Goal: Information Seeking & Learning: Learn about a topic

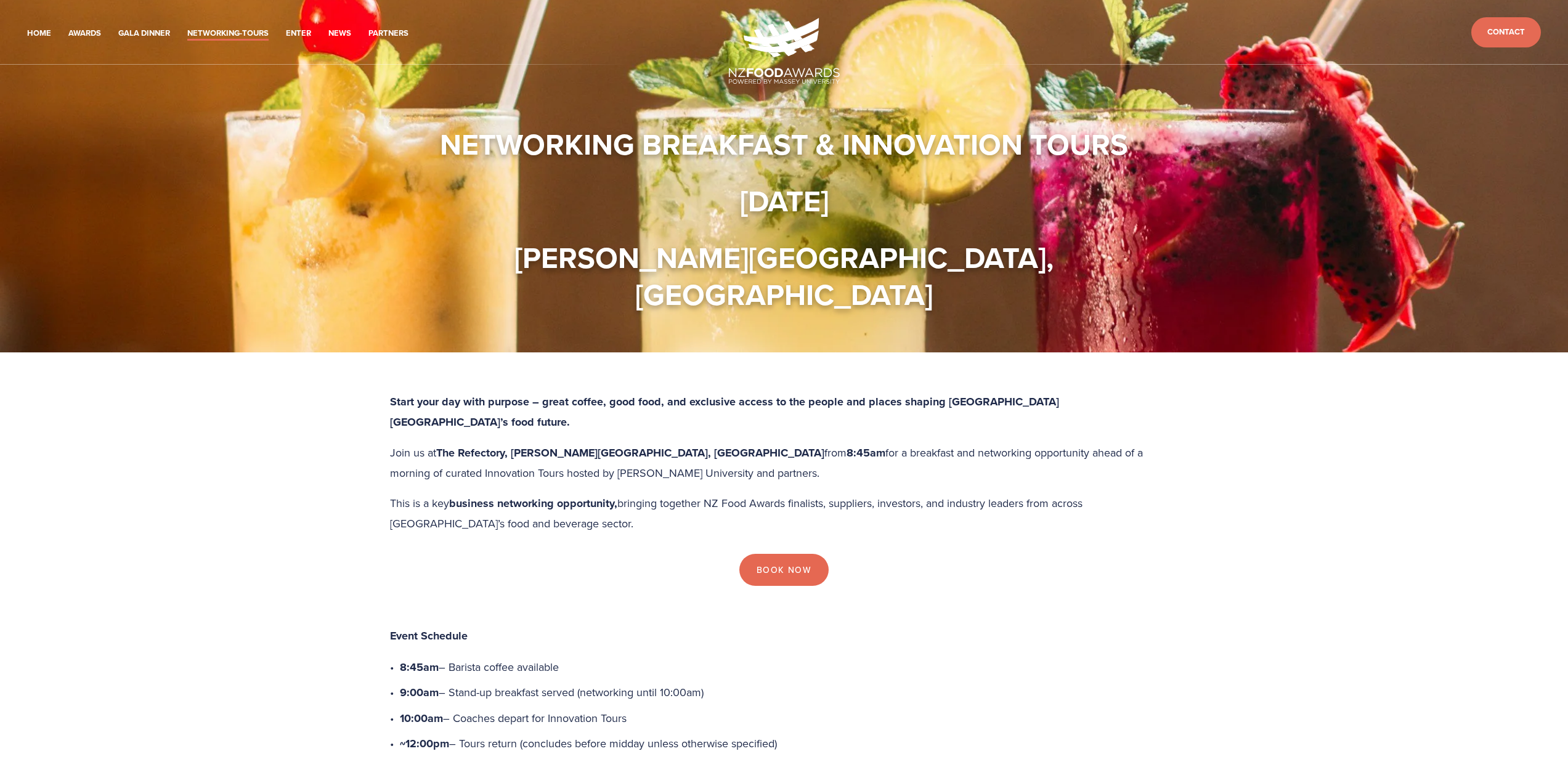
scroll to position [431, 0]
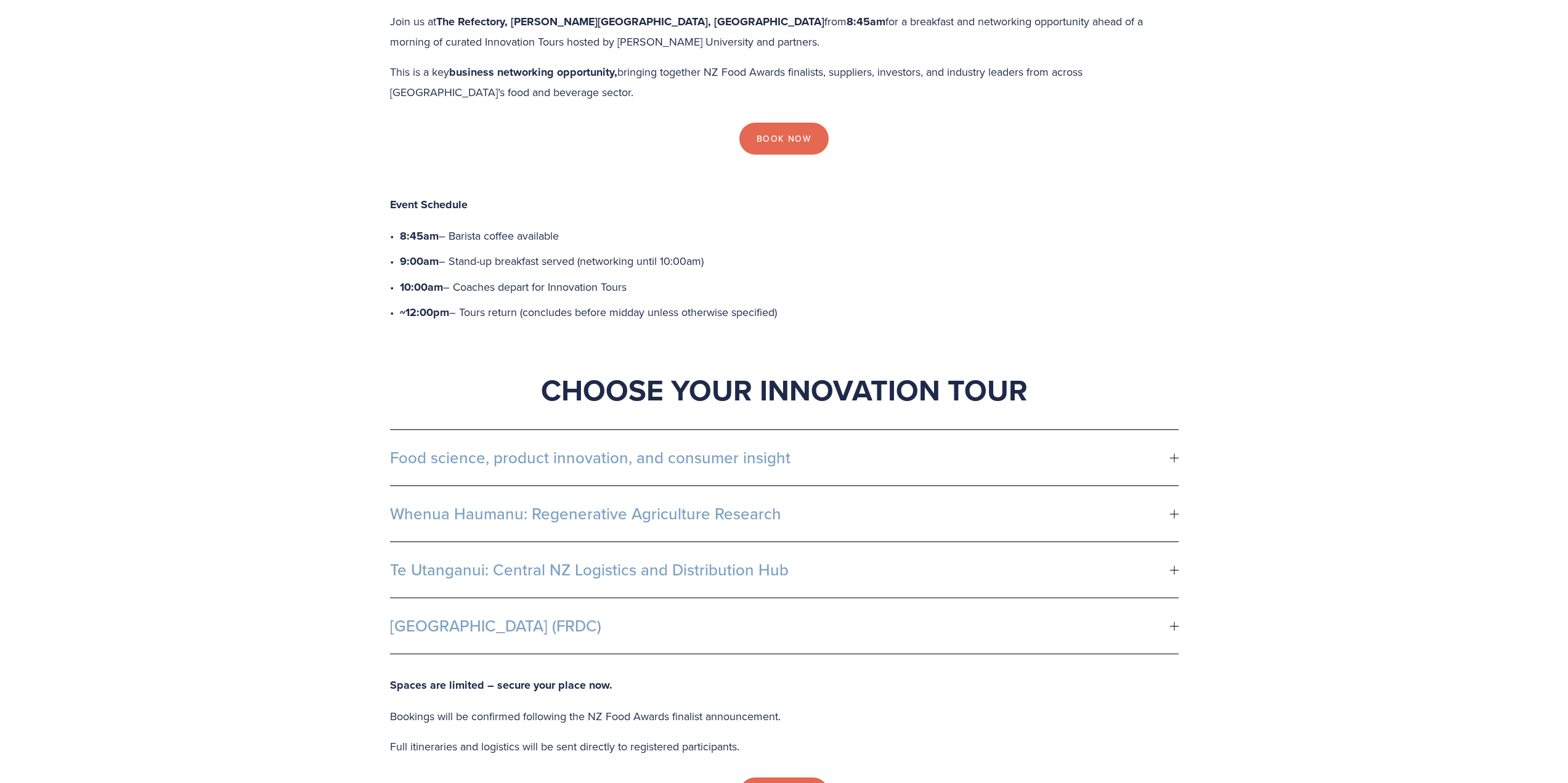
click at [1173, 454] on div at bounding box center [1174, 458] width 9 height 9
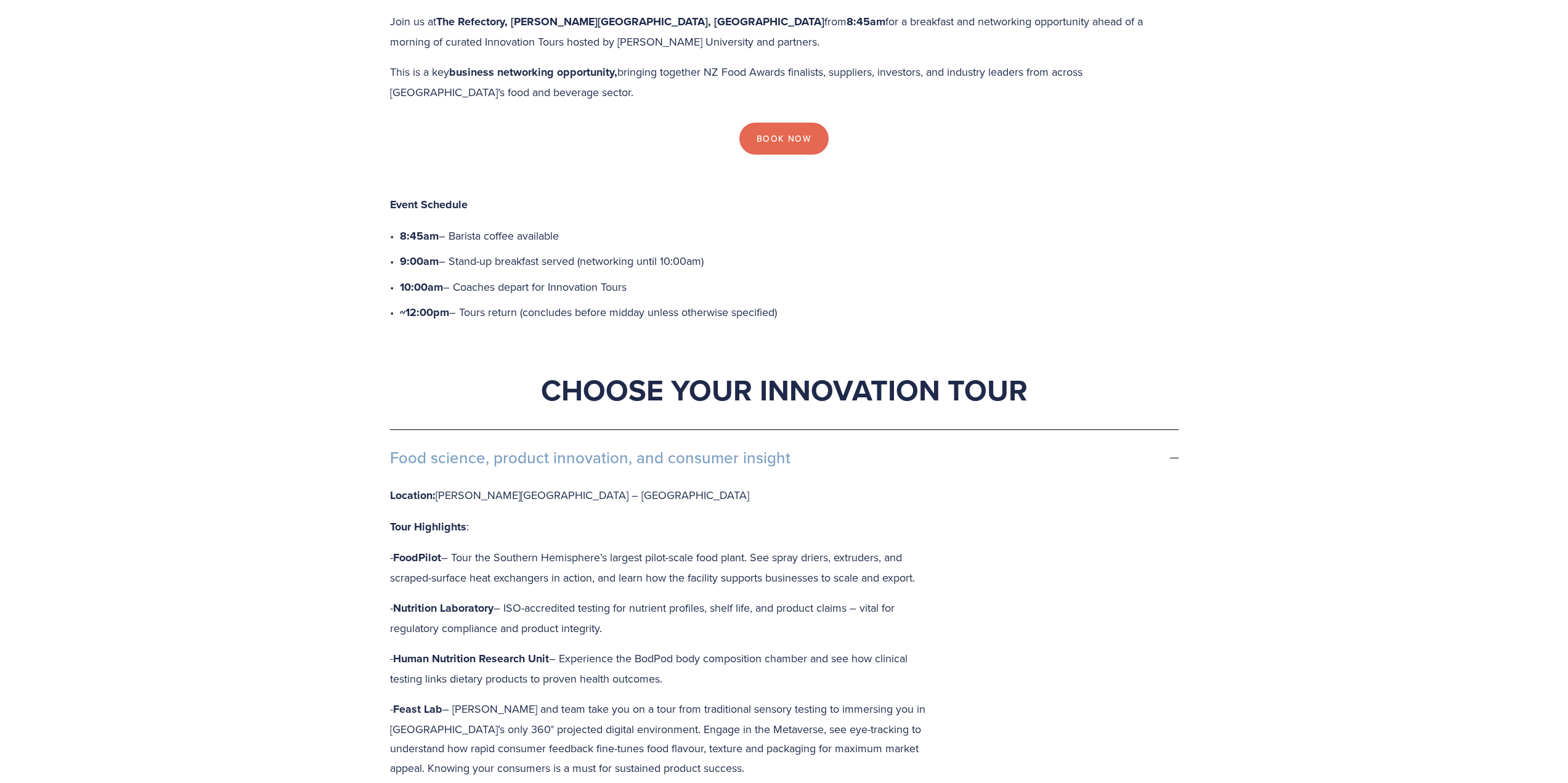
drag, startPoint x: 390, startPoint y: 396, endPoint x: 569, endPoint y: 415, distance: 180.0
click at [569, 430] on button "Food science, product innovation, and consumer insight" at bounding box center [784, 458] width 789 height 55
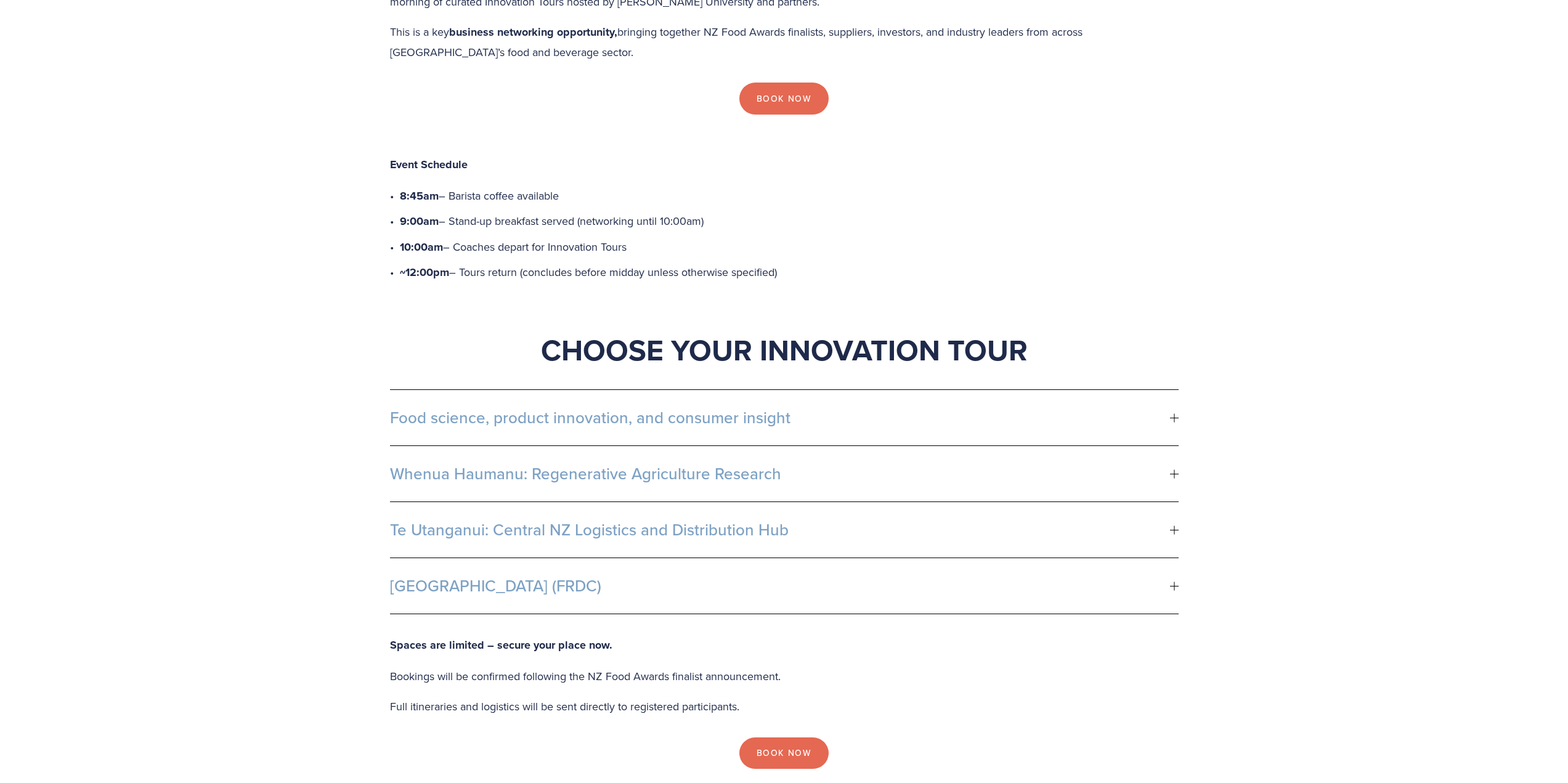
scroll to position [493, 0]
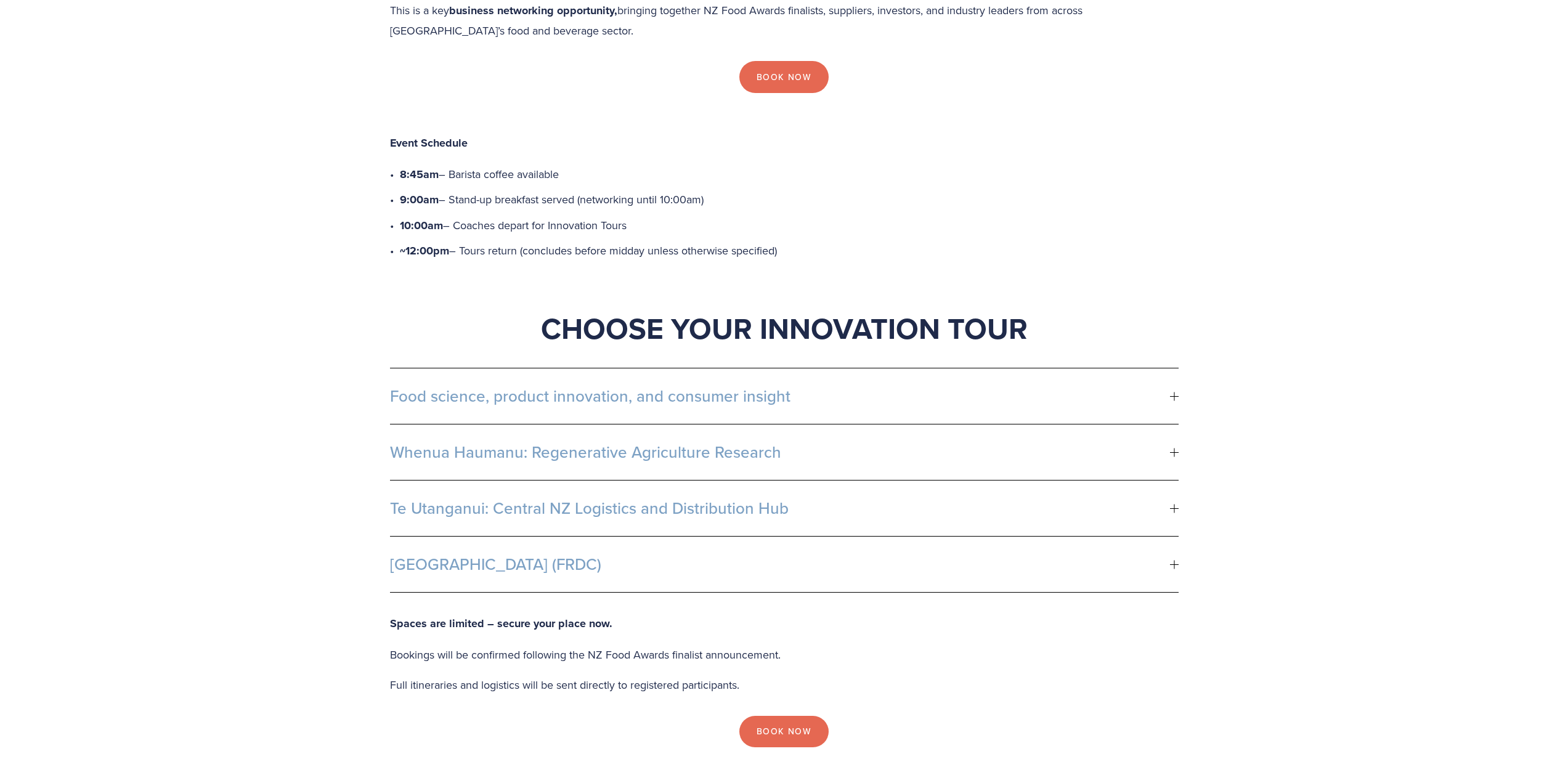
click at [642, 387] on span "Food science, product innovation, and consumer insight" at bounding box center [779, 395] width 780 height 19
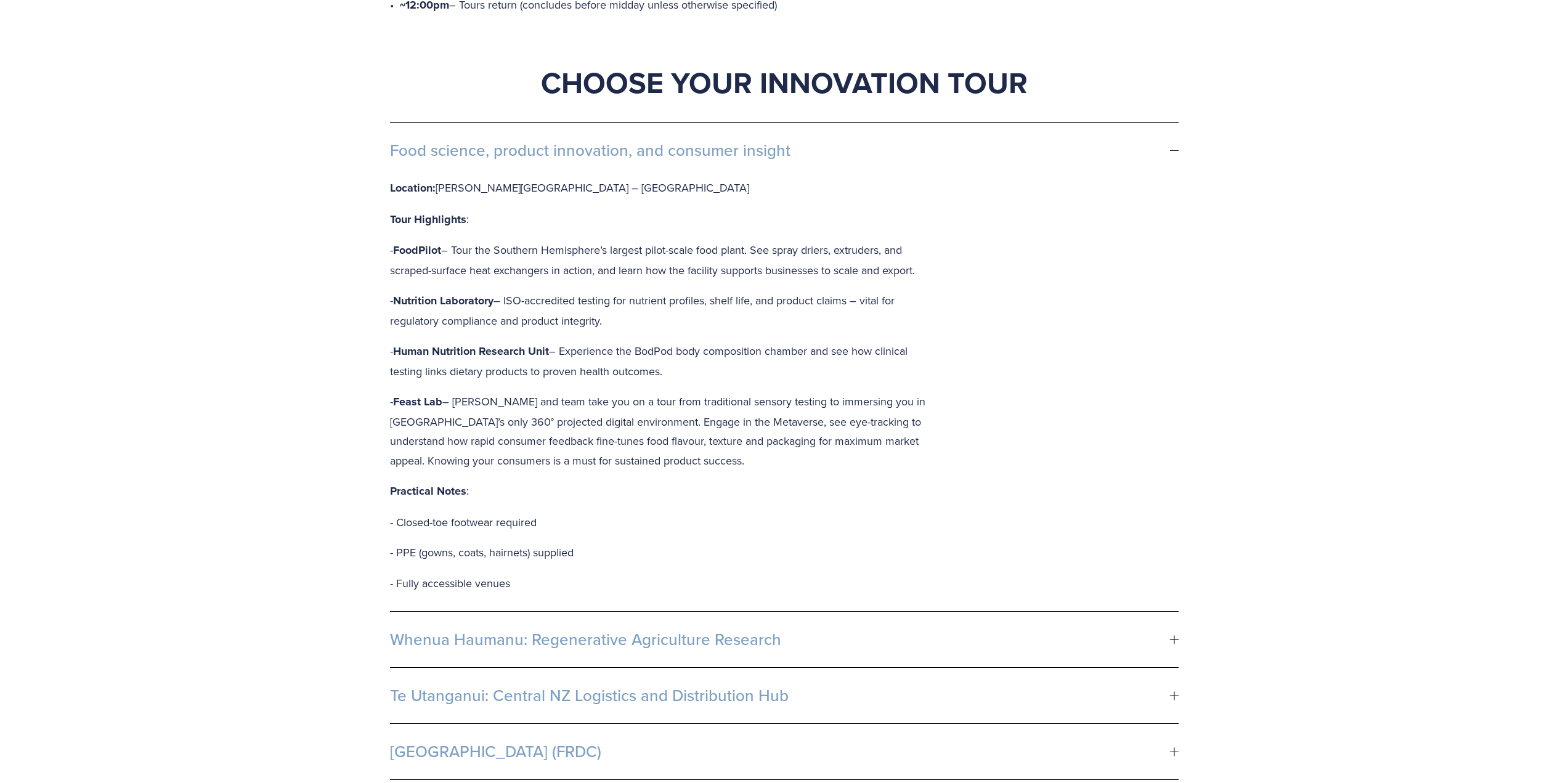
scroll to position [740, 0]
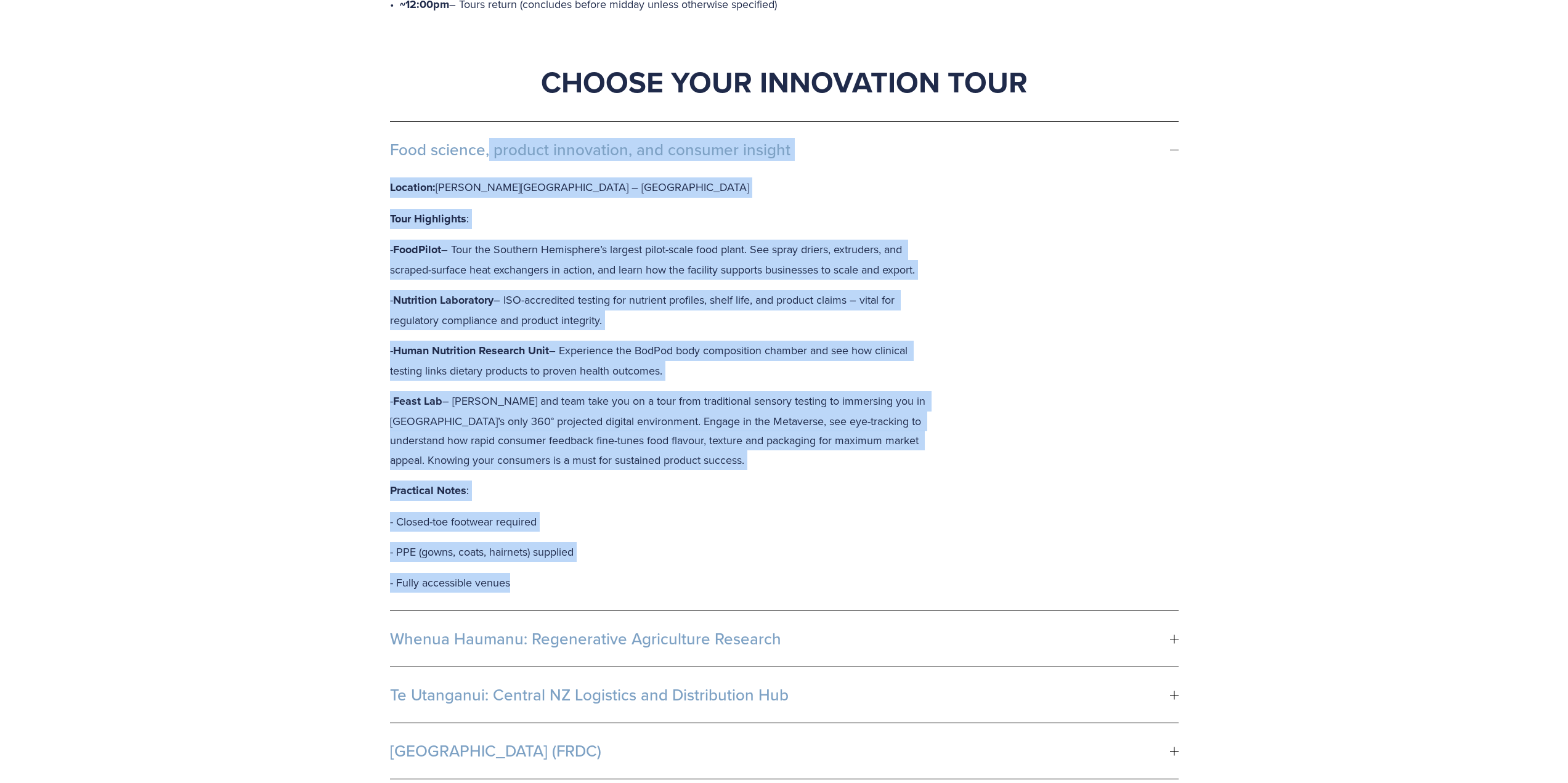
drag, startPoint x: 522, startPoint y: 523, endPoint x: 384, endPoint y: 87, distance: 457.3
click at [384, 110] on div "Food science, product innovation, and consumer insight Location: [PERSON_NAME][…" at bounding box center [784, 450] width 810 height 678
copy li "Lore ipsumdo, sitamet consectetu, adi elitsedd eiusmod Temporin: Utlabo Etdolor…"
click at [591, 629] on span "Whenua Haumanu: Regenerative Agriculture Research" at bounding box center [779, 638] width 780 height 19
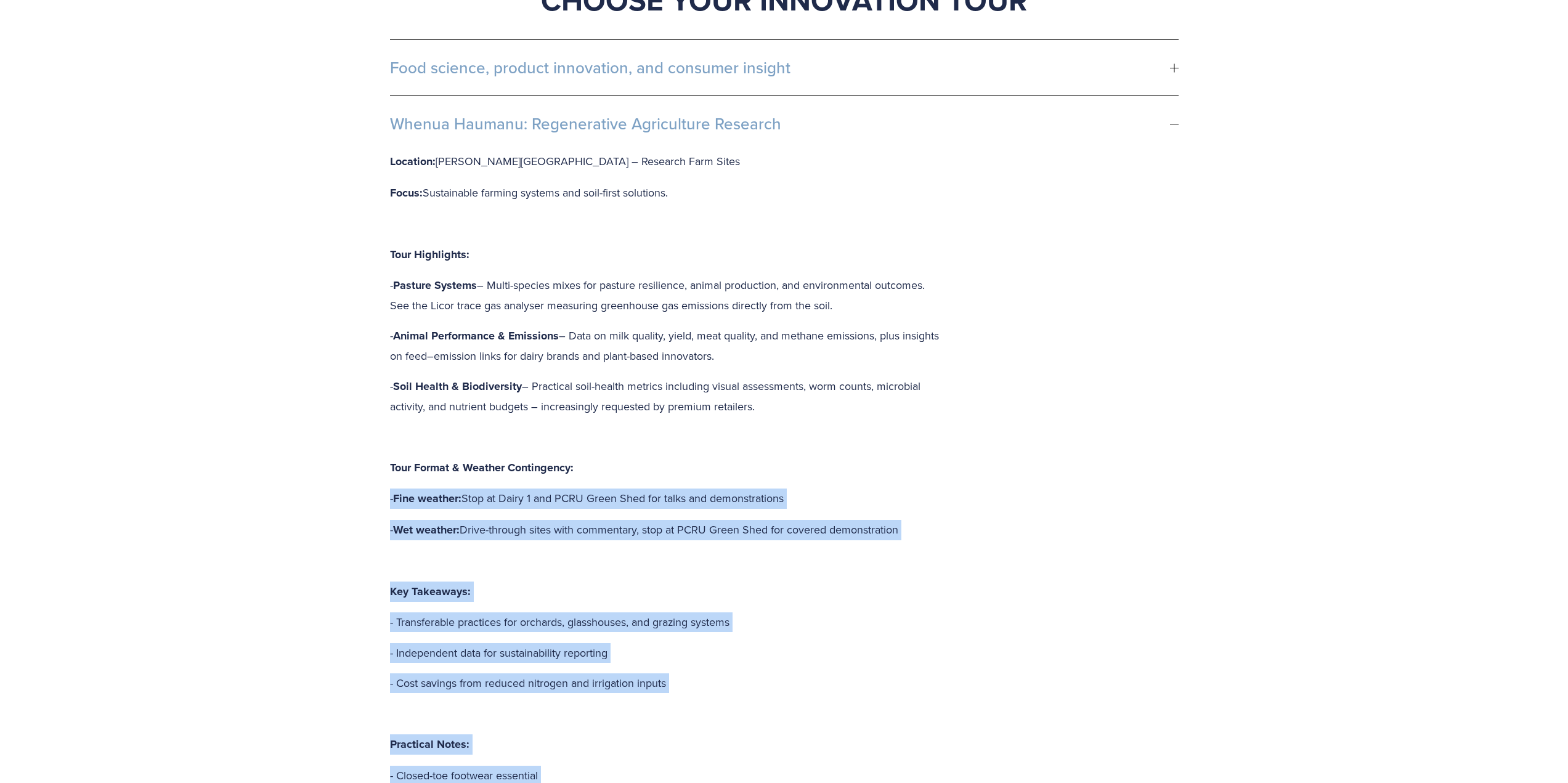
scroll to position [801, 0]
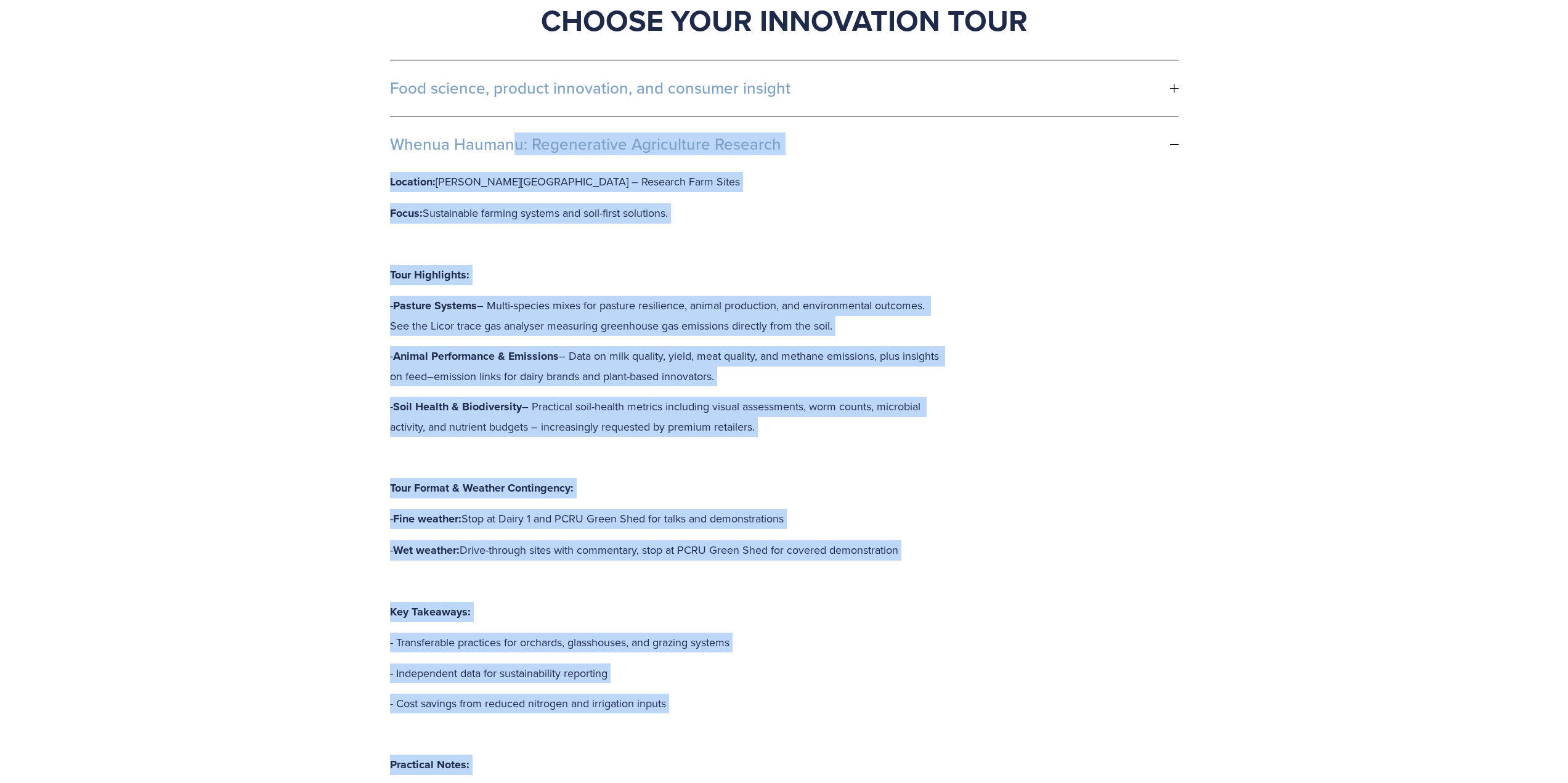
drag, startPoint x: 561, startPoint y: 551, endPoint x: 349, endPoint y: 96, distance: 502.0
click at [349, 96] on div "Start your day with purpose – great coffee, good food, and exclusive access to …" at bounding box center [784, 548] width 1568 height 1995
copy li "Loremi Dolorsi: Ametconsecte Adipiscinge Seddoeiu Temporin: Utlabo Etdolorema –…"
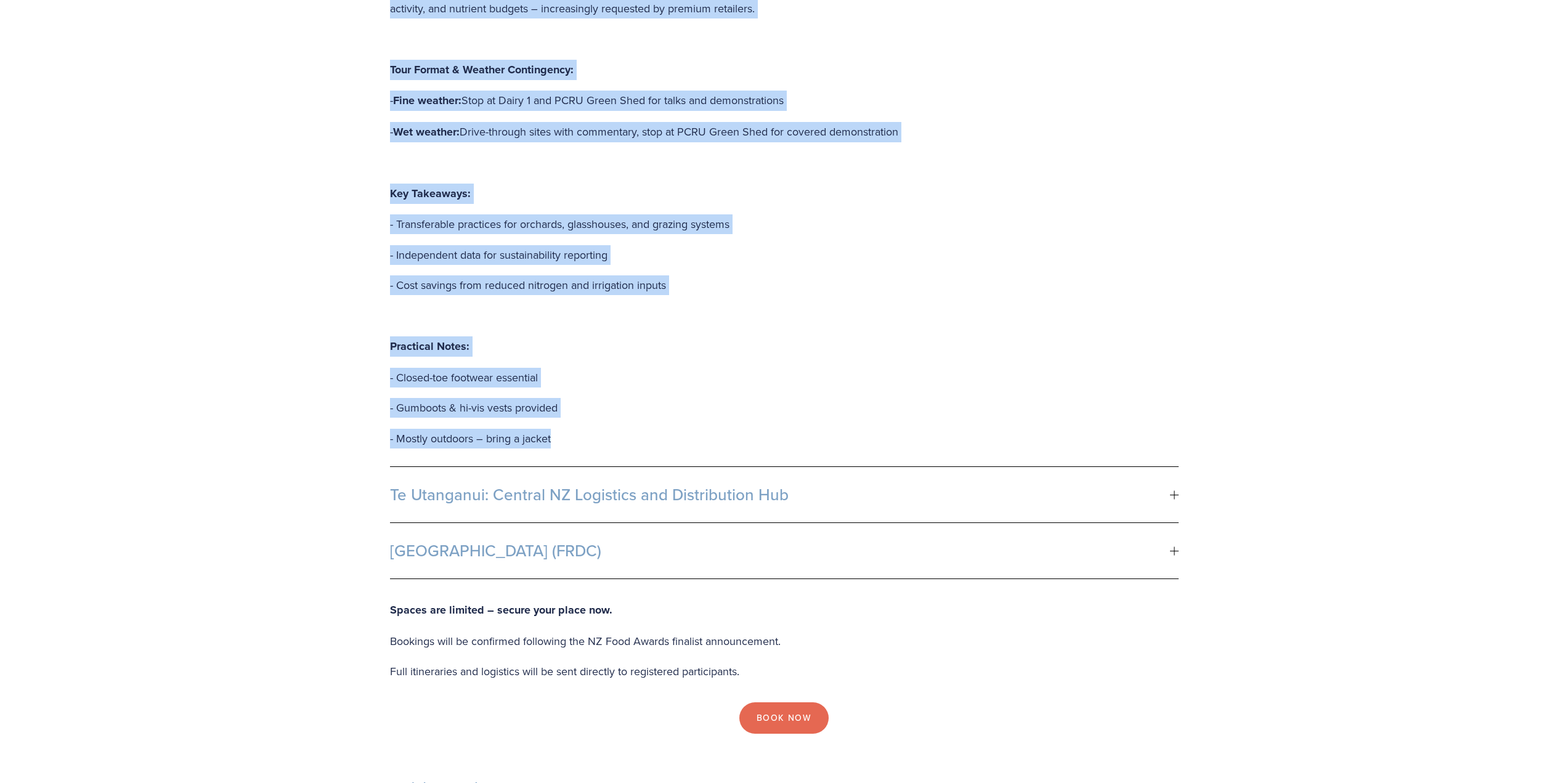
scroll to position [1232, 0]
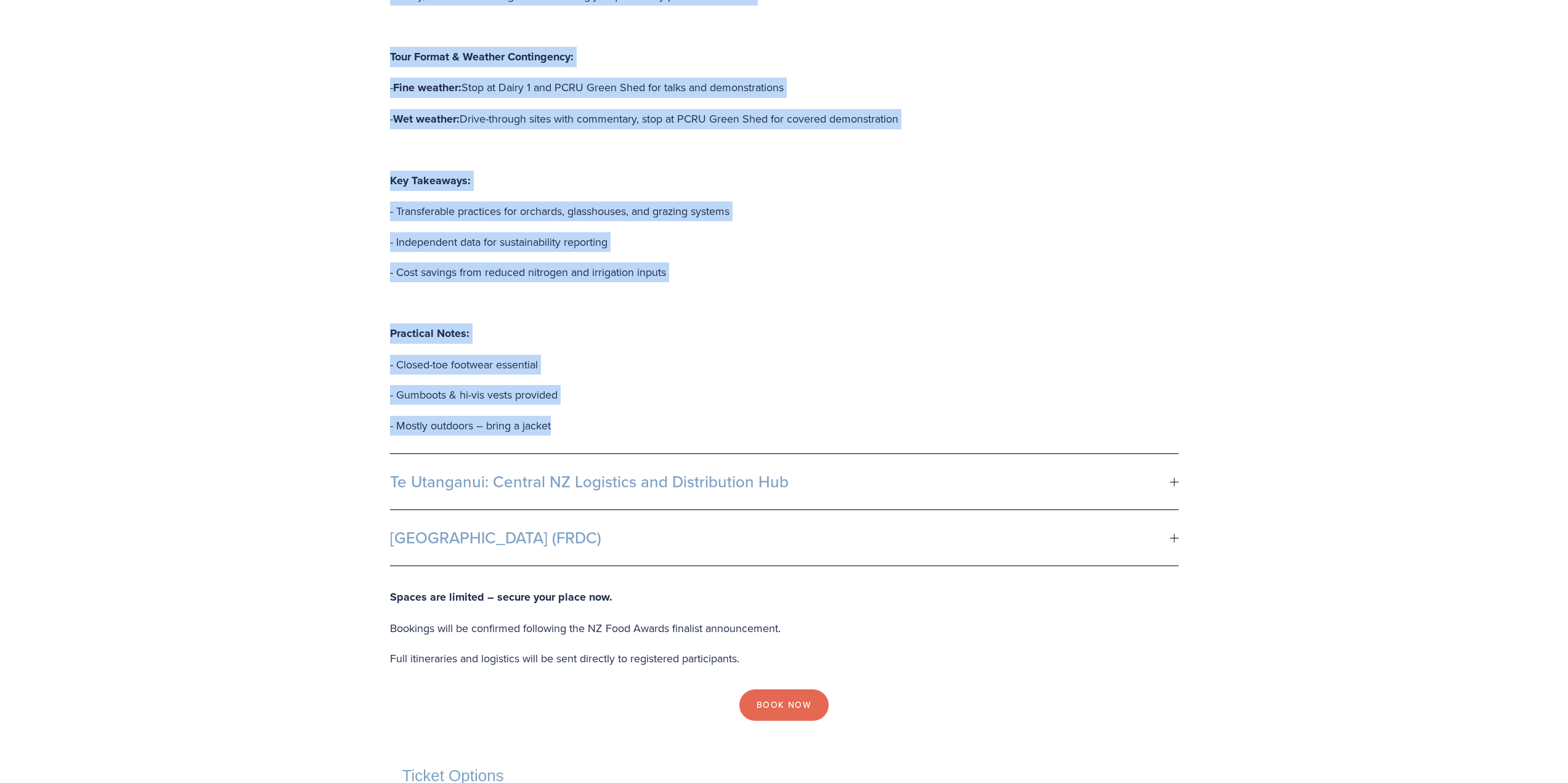
click at [482, 472] on span "Te Utanganui: Central NZ Logistics and Distribution Hub" at bounding box center [779, 481] width 780 height 19
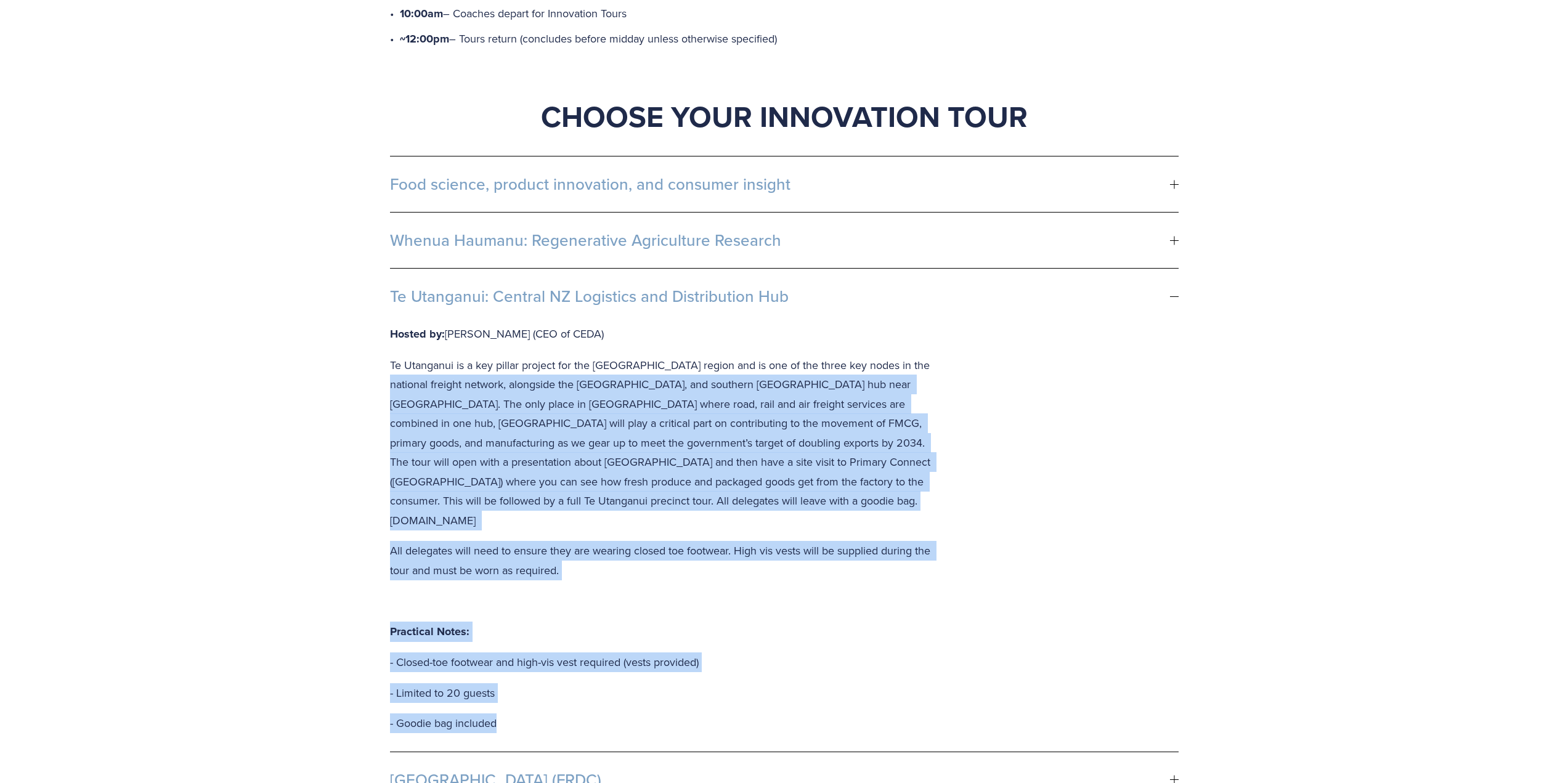
scroll to position [677, 0]
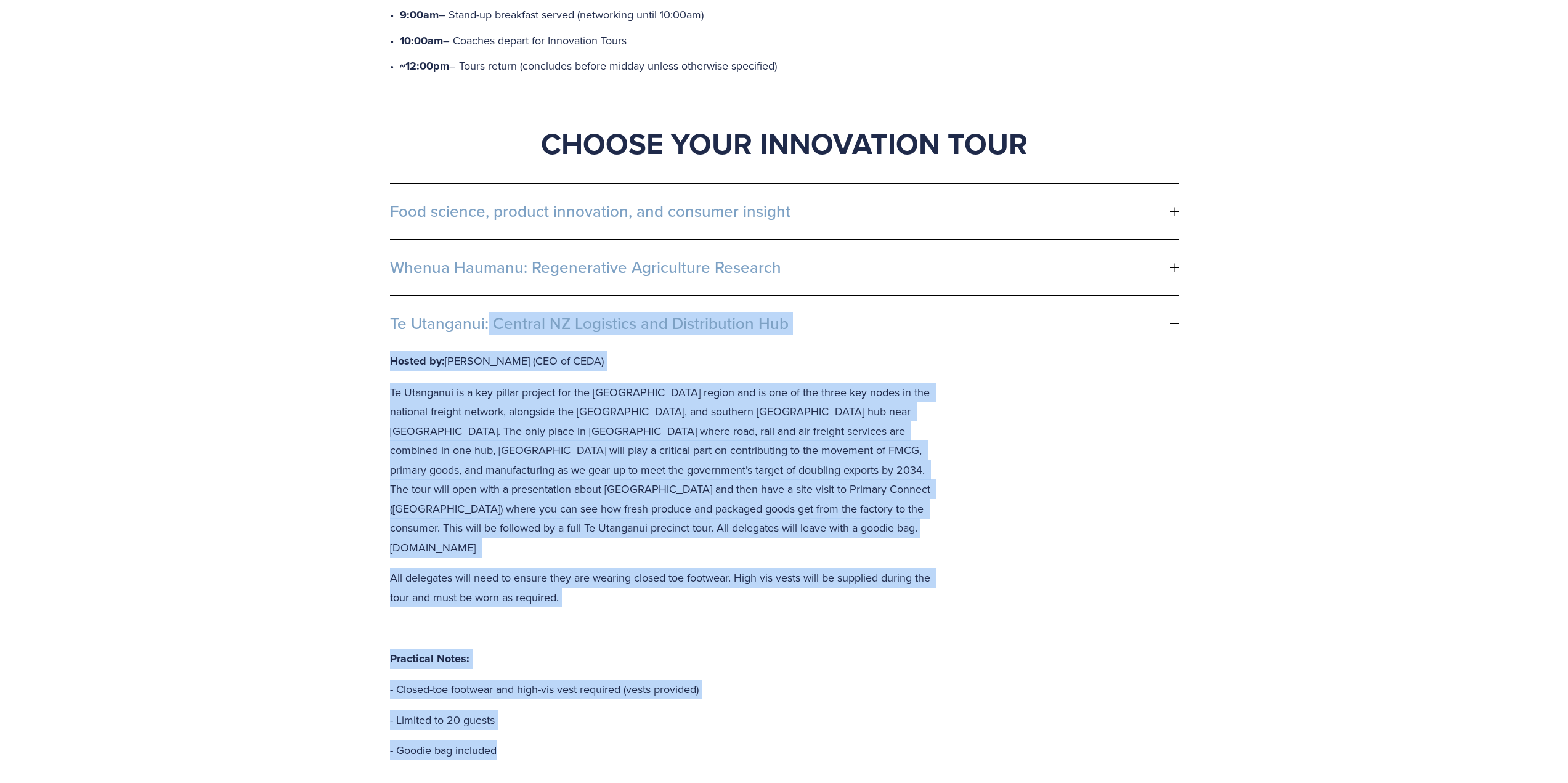
drag, startPoint x: 507, startPoint y: 363, endPoint x: 392, endPoint y: 255, distance: 157.8
click at [392, 296] on li "Te Utanganui: Central NZ Logistics and Distribution Hub Hosted by: [PERSON_NAME…" at bounding box center [784, 537] width 789 height 483
copy li "Lo Ipsumdolo: Sitamet CO Adipiscin eli Seddoeiusmod Tem Incidi ut: Labor Etdolo…"
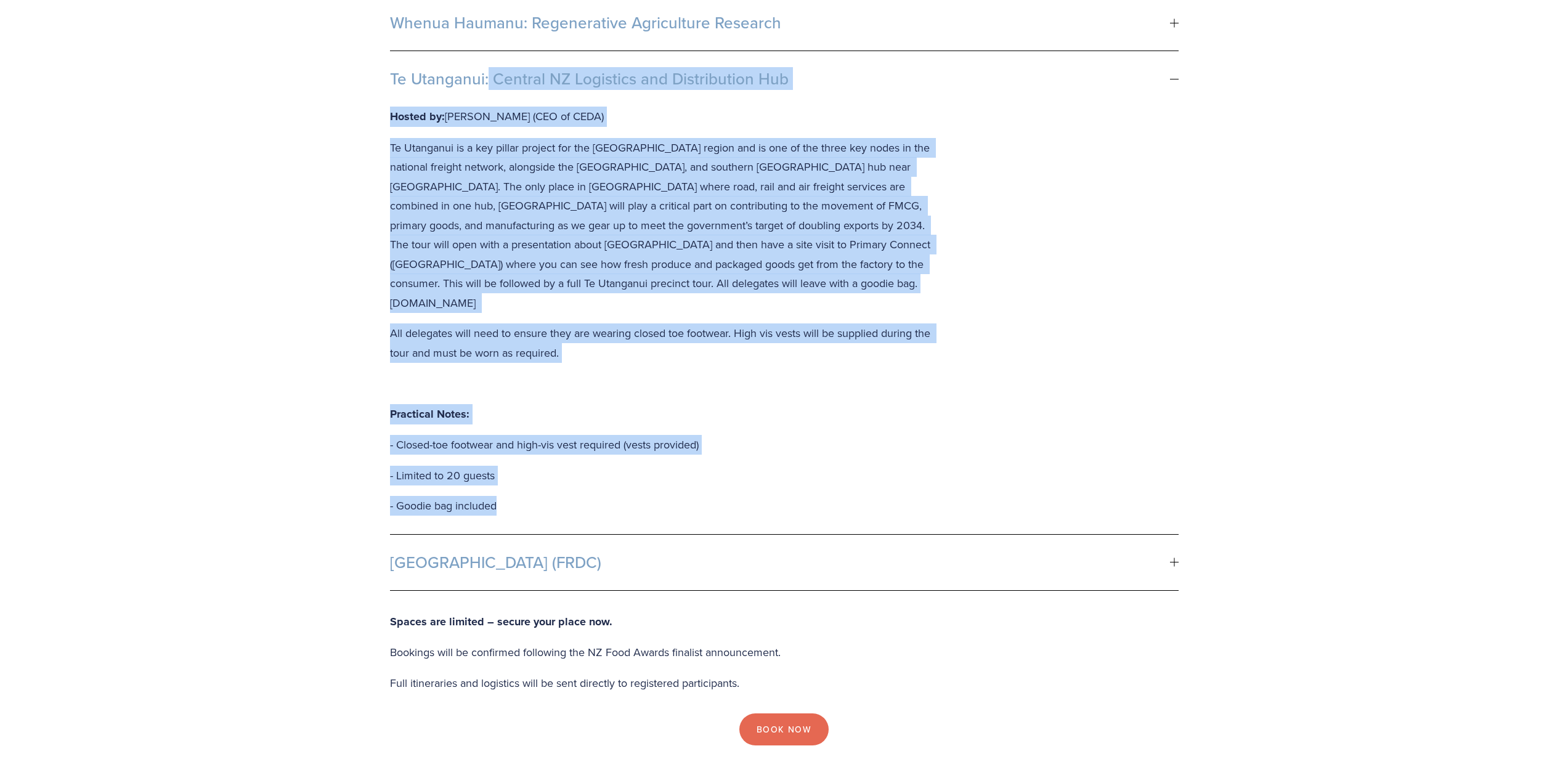
scroll to position [924, 0]
click at [478, 551] on span "[GEOGRAPHIC_DATA] (FRDC)" at bounding box center [779, 560] width 780 height 19
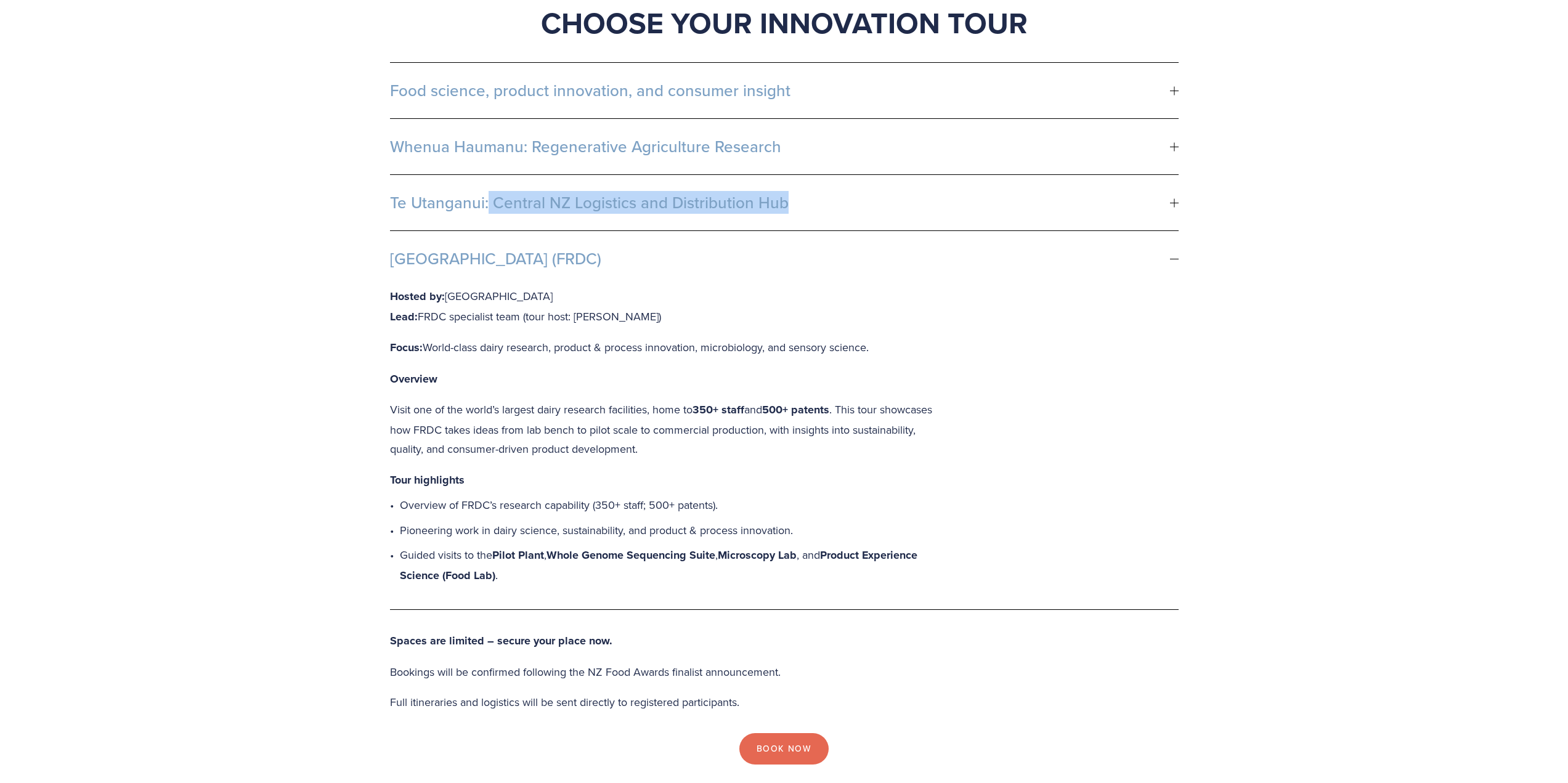
scroll to position [740, 0]
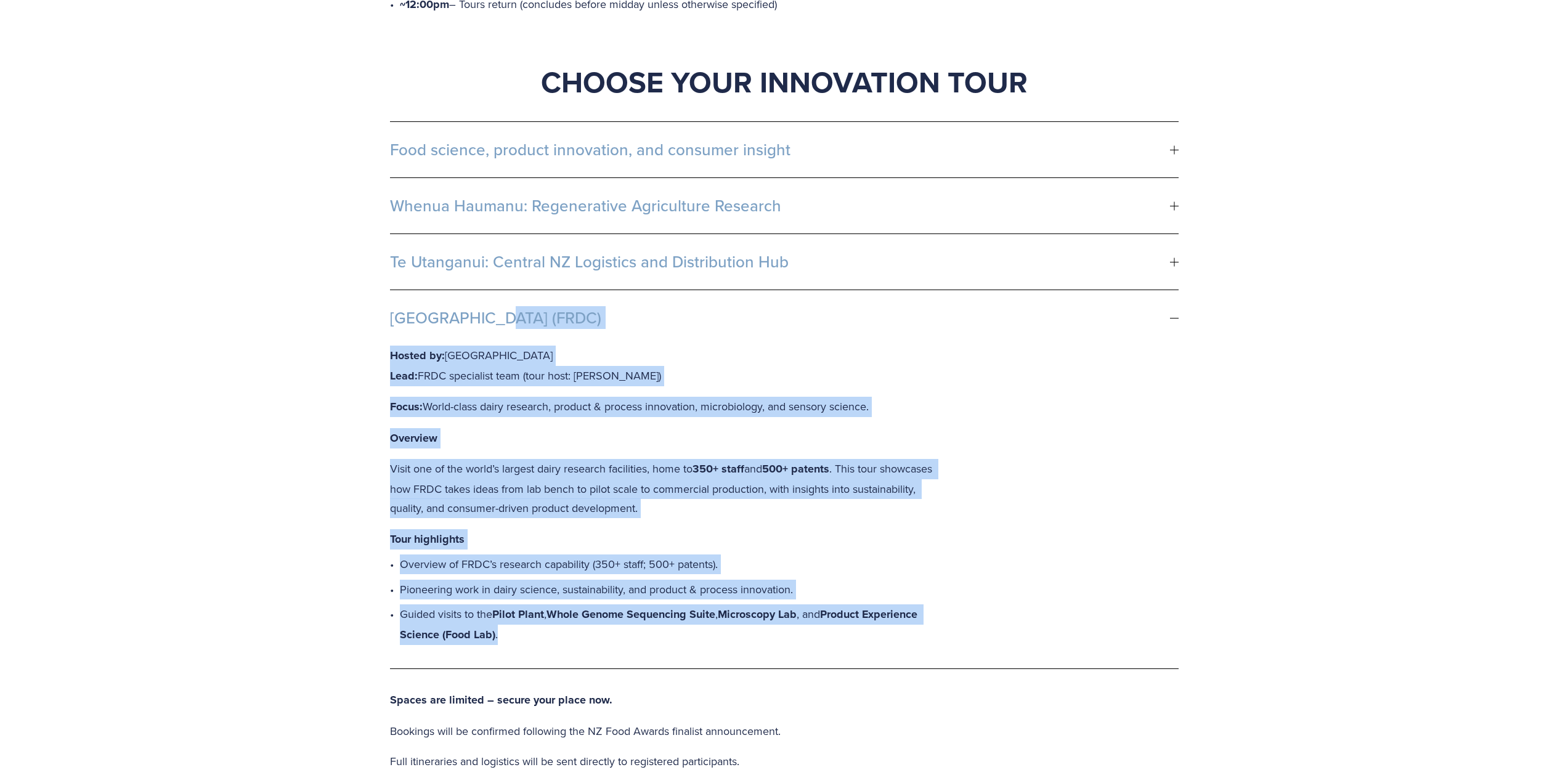
drag, startPoint x: 525, startPoint y: 579, endPoint x: 387, endPoint y: 262, distance: 345.7
click at [387, 262] on div "Food science, product innovation, and consumer insight Location: [PERSON_NAME][…" at bounding box center [784, 394] width 810 height 569
copy li "[GEOGRAPHIC_DATA] (FRDC) Hosted by: [GEOGRAPHIC_DATA] Lead: FRDC specialist tea…"
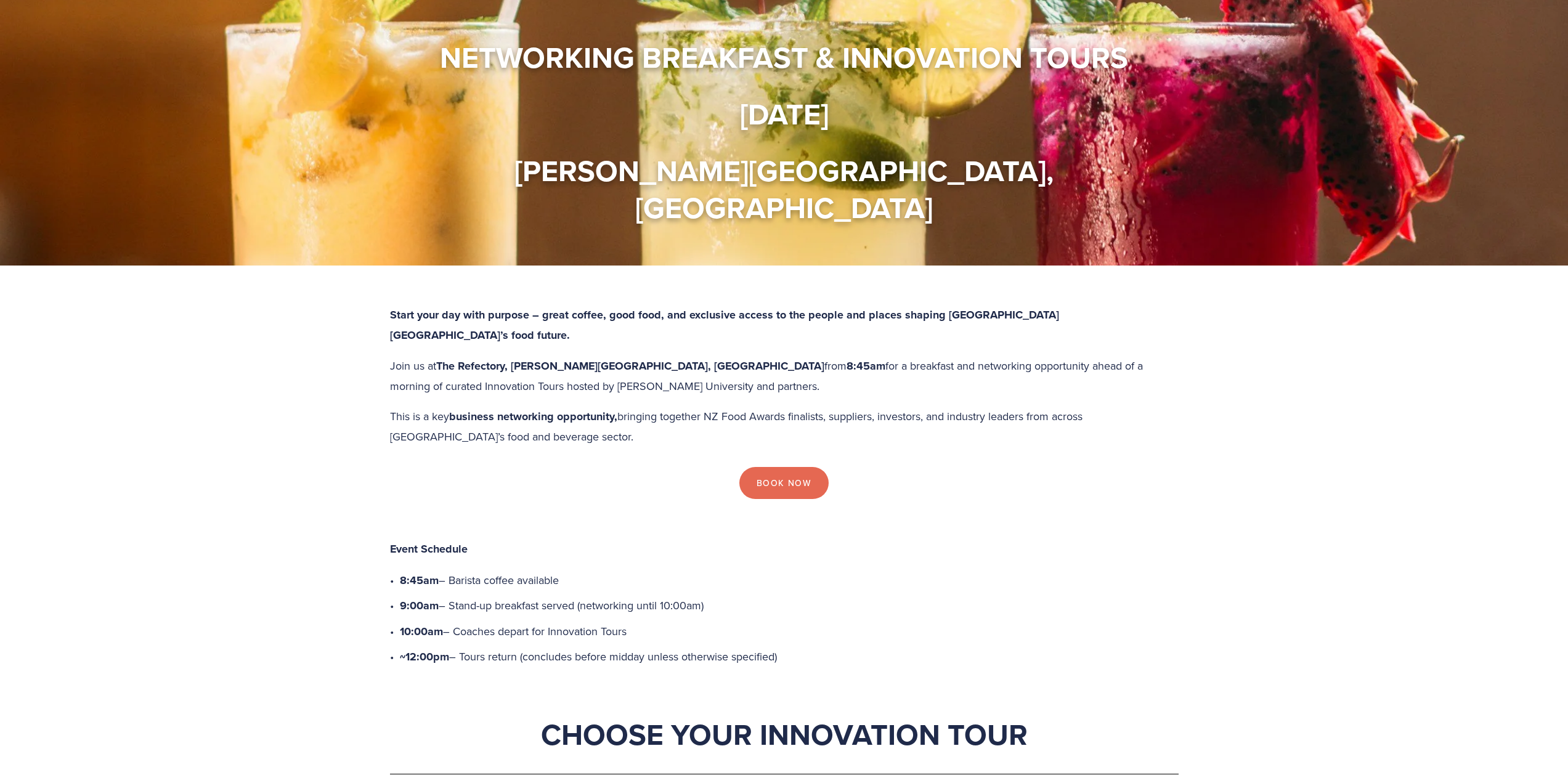
scroll to position [0, 0]
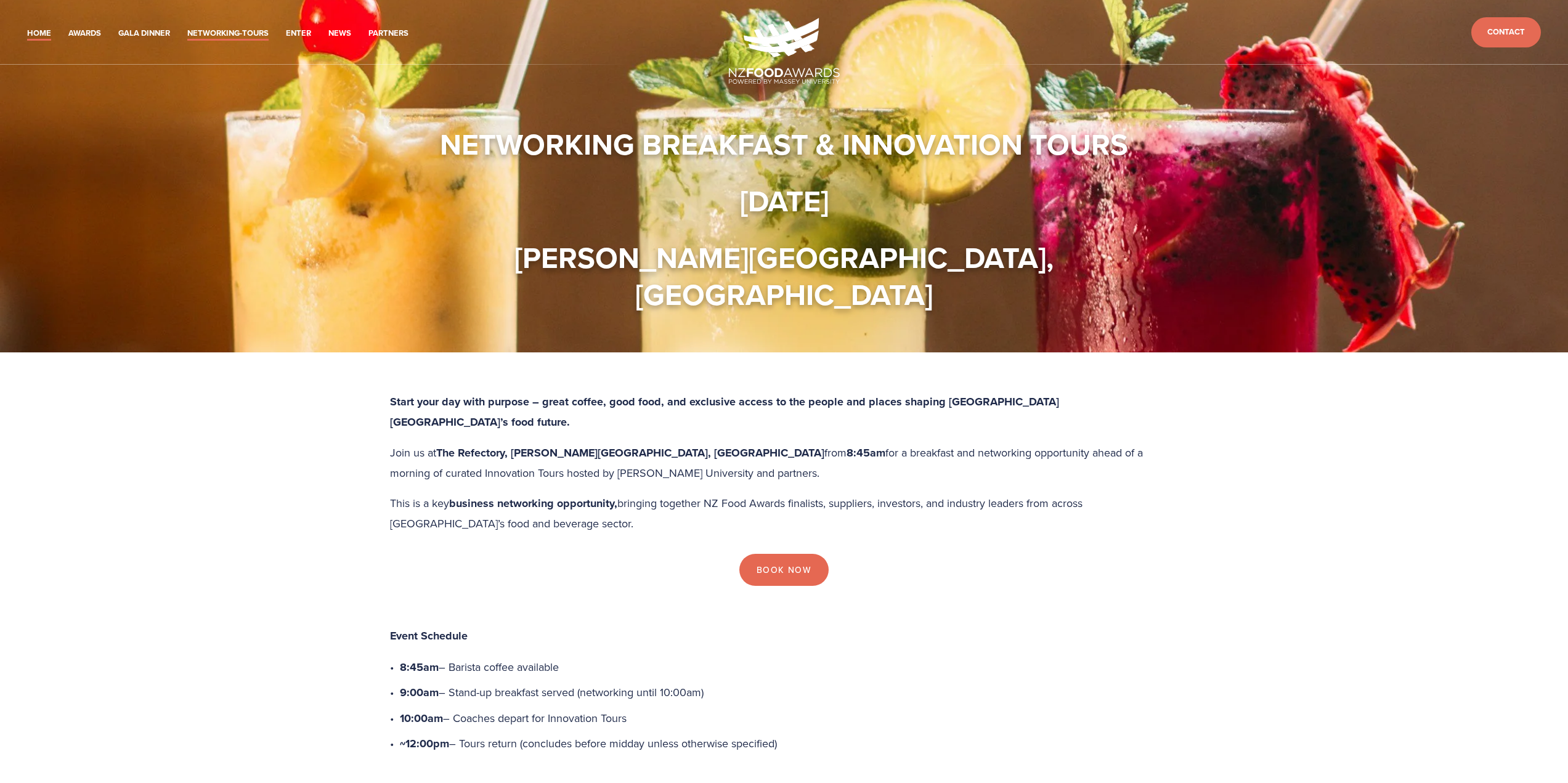
click at [34, 34] on link "Home" at bounding box center [38, 34] width 24 height 14
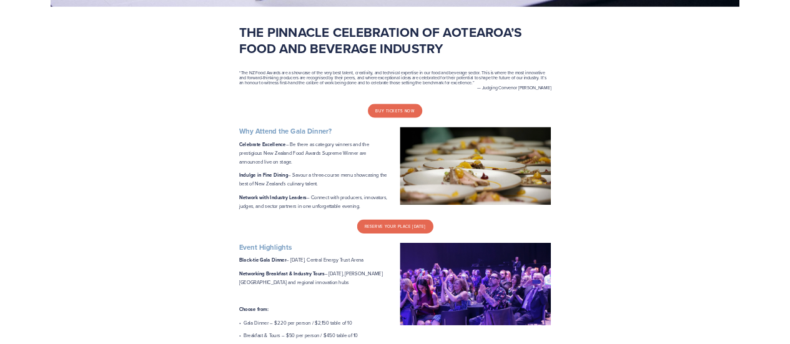
scroll to position [250, 0]
